Goal: Check status: Check status

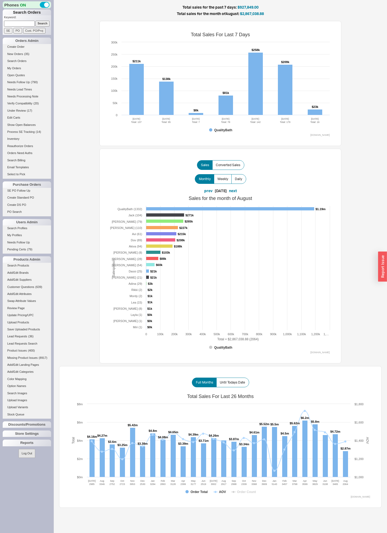
click at [28, 26] on input at bounding box center [19, 24] width 31 height 6
type input "934922"
click at [35, 26] on input "Search" at bounding box center [42, 24] width 14 height 6
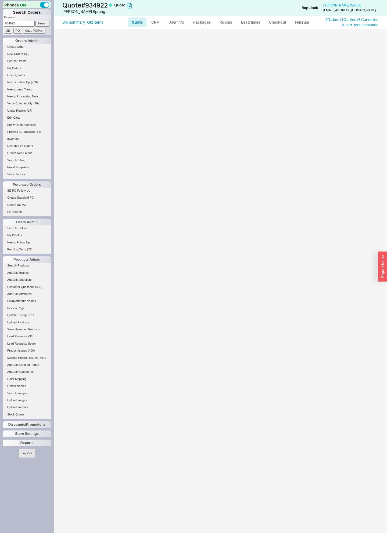
select select "LOW"
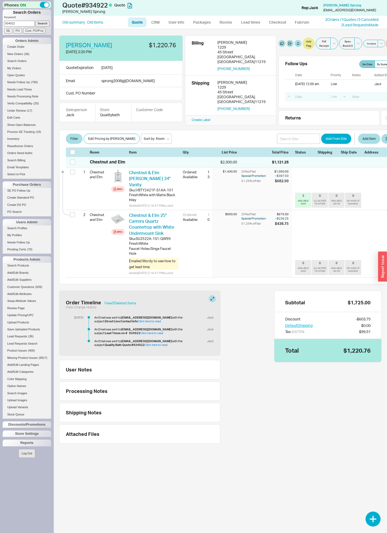
click at [28, 56] on span "( 36 )" at bounding box center [26, 53] width 5 height 3
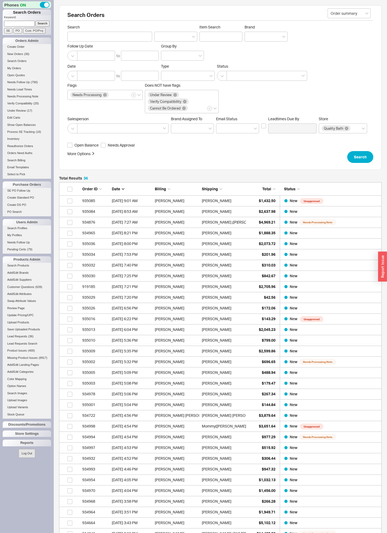
scroll to position [411, 322]
